Goal: Information Seeking & Learning: Learn about a topic

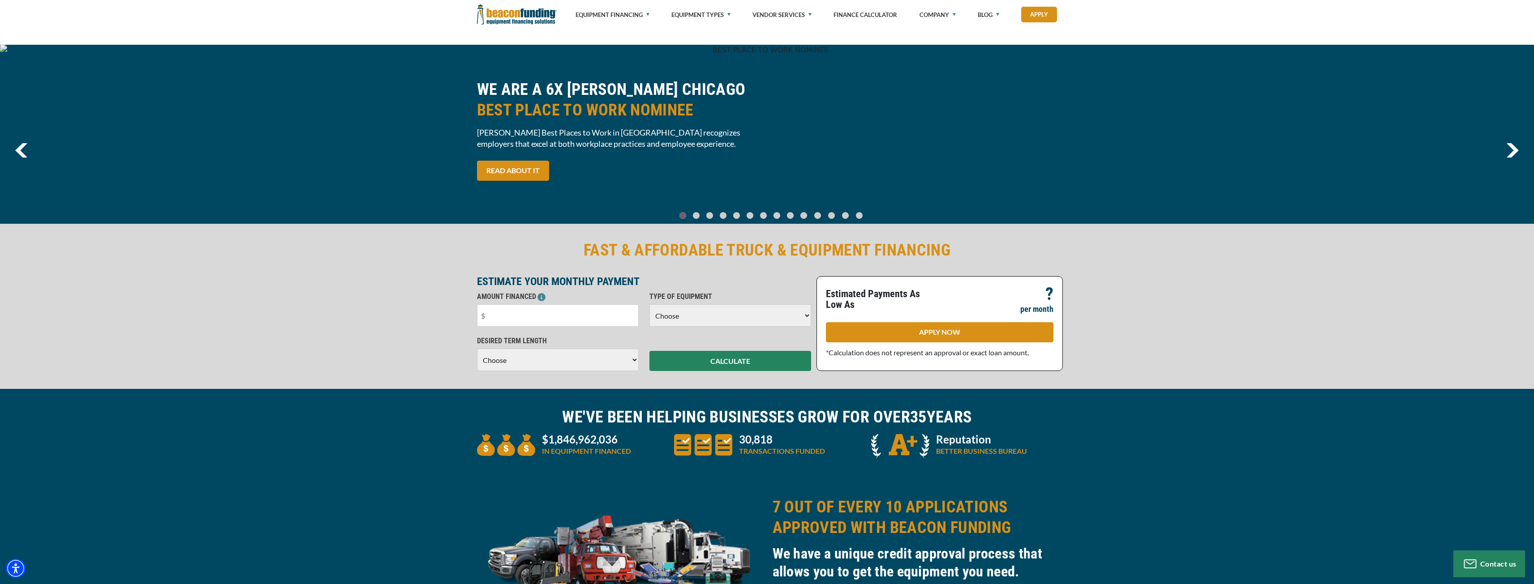
scroll to position [313, 0]
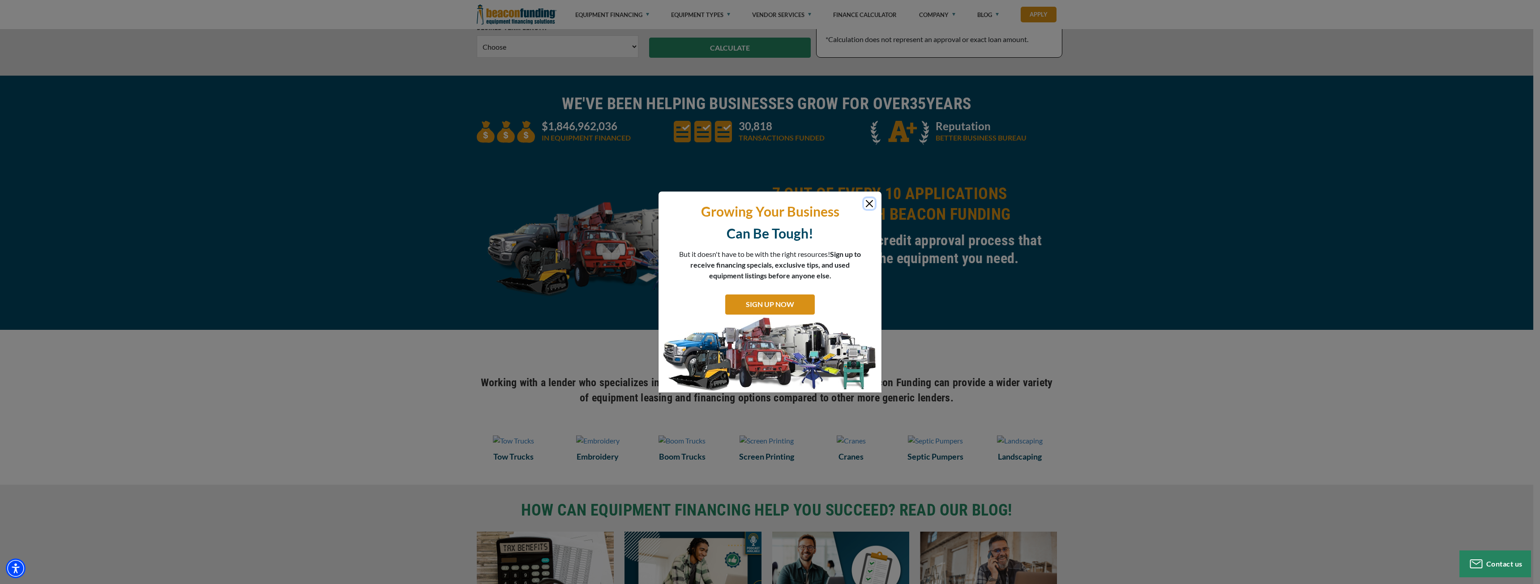
click at [874, 204] on button "Close" at bounding box center [869, 203] width 11 height 11
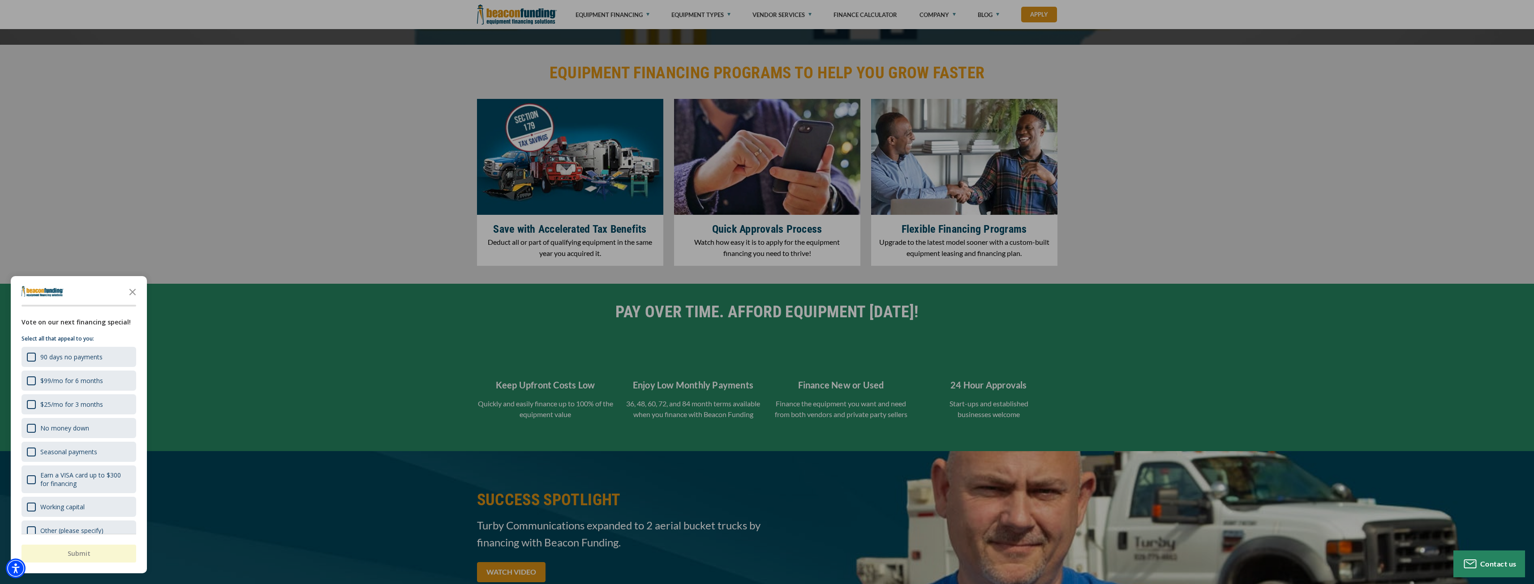
scroll to position [1254, 0]
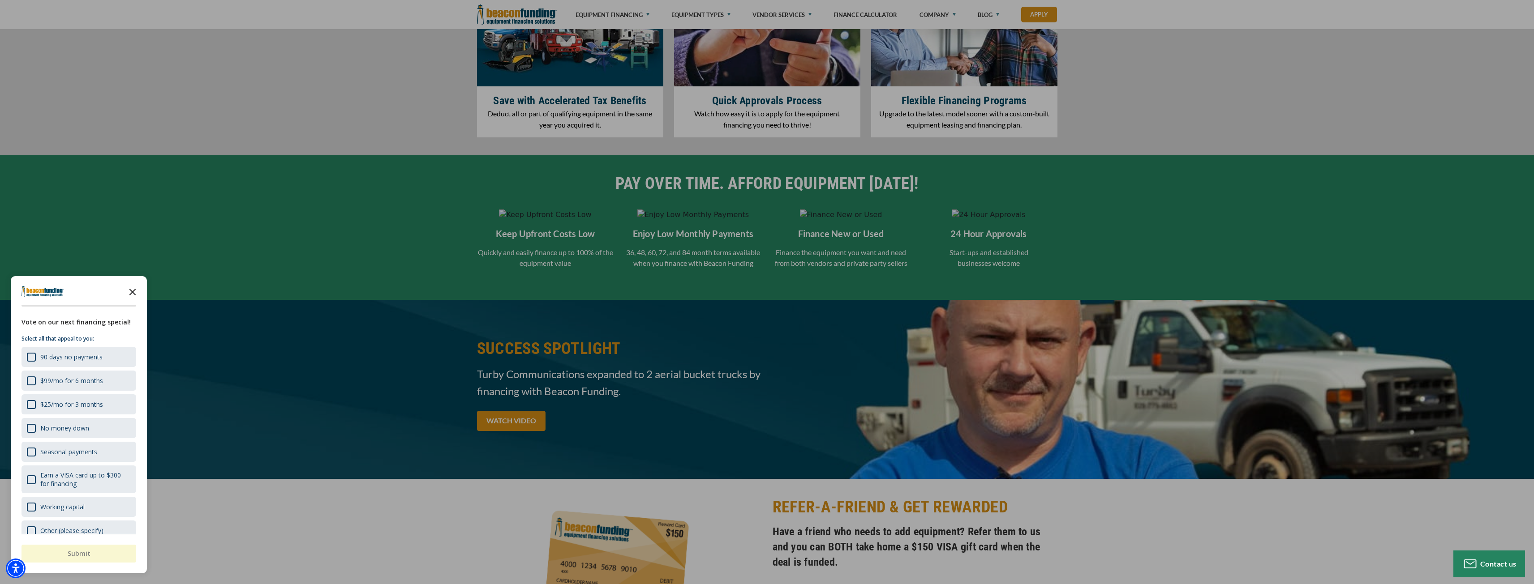
click at [129, 287] on icon "Close the survey" at bounding box center [133, 292] width 18 height 18
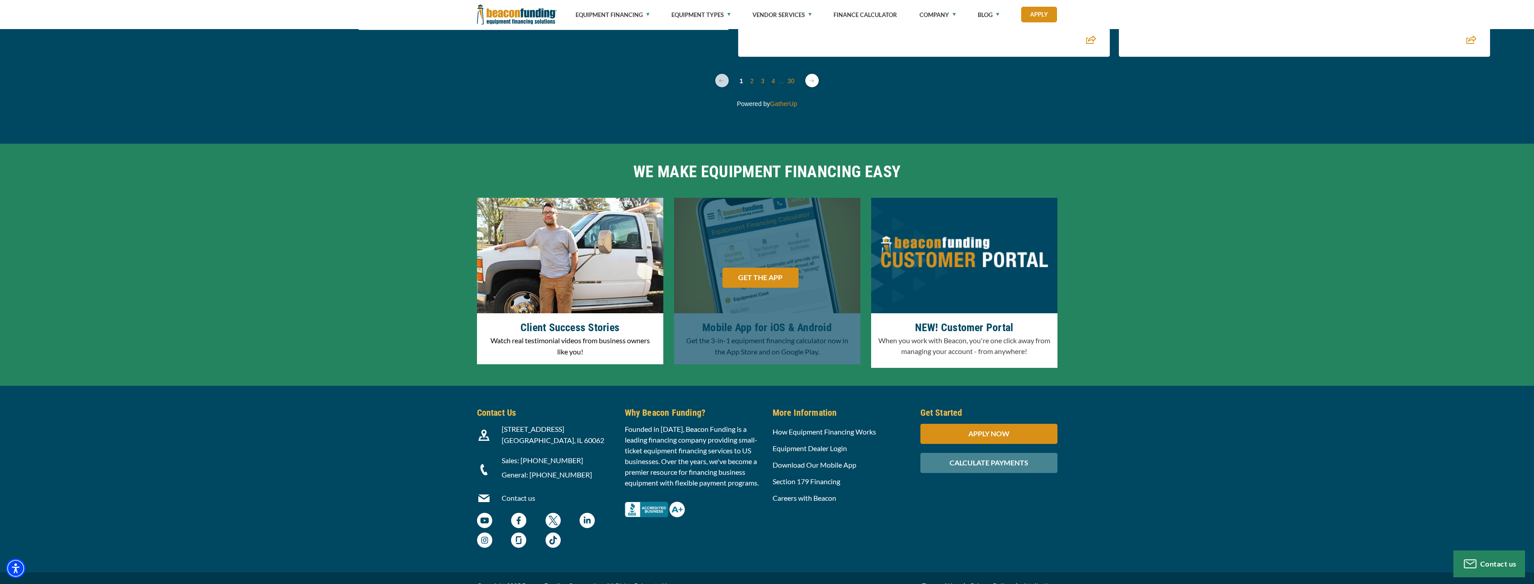
scroll to position [2595, 0]
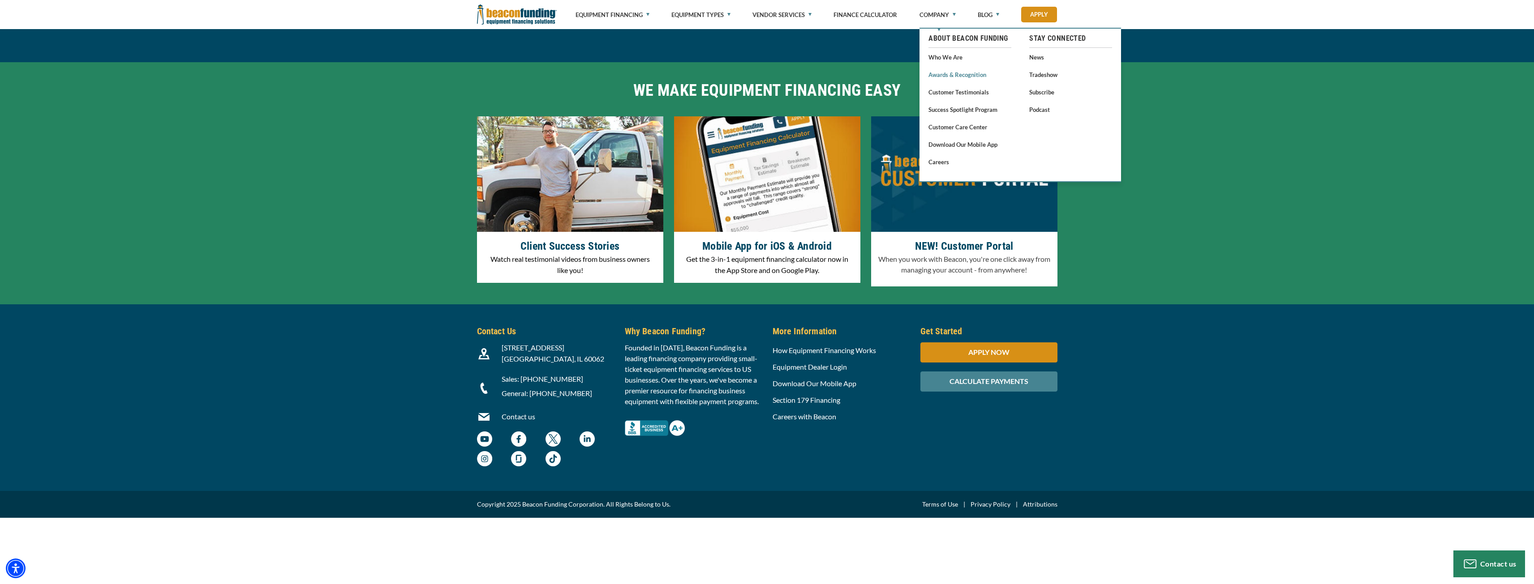
drag, startPoint x: 950, startPoint y: 61, endPoint x: 951, endPoint y: 76, distance: 14.3
click at [951, 76] on link "Awards & Recognition" at bounding box center [969, 74] width 83 height 11
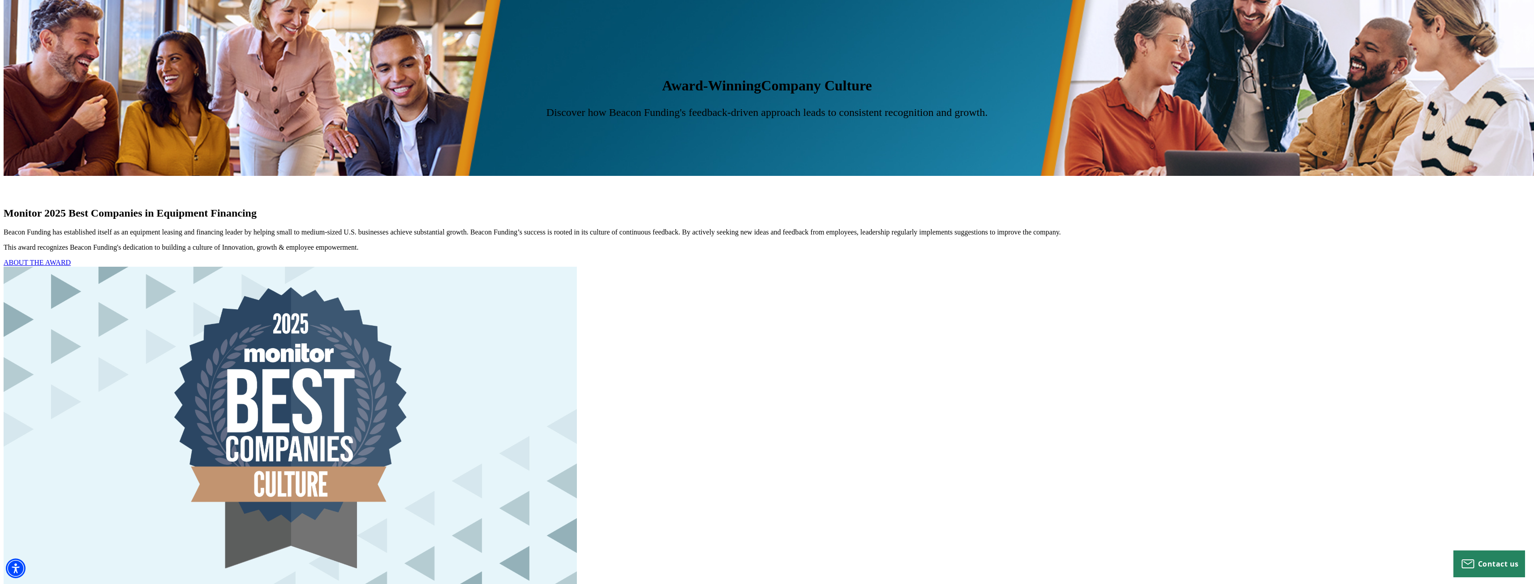
scroll to position [761, 0]
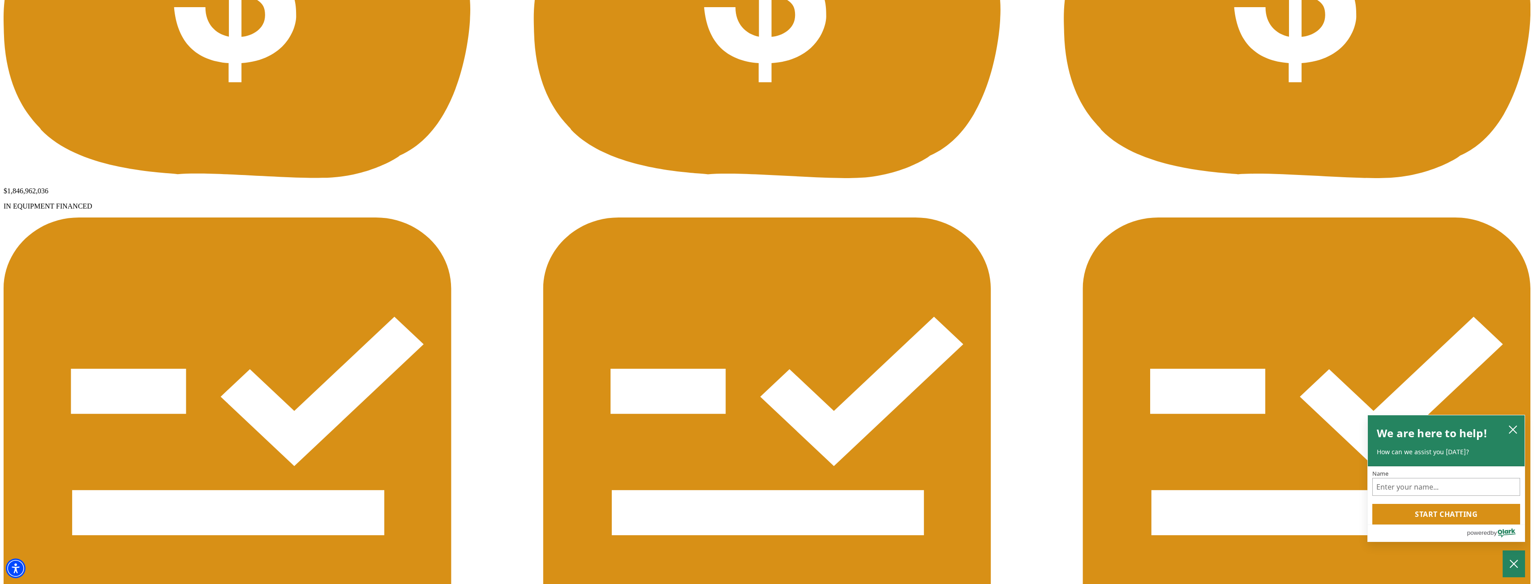
scroll to position [1631, 0]
